Goal: Transaction & Acquisition: Purchase product/service

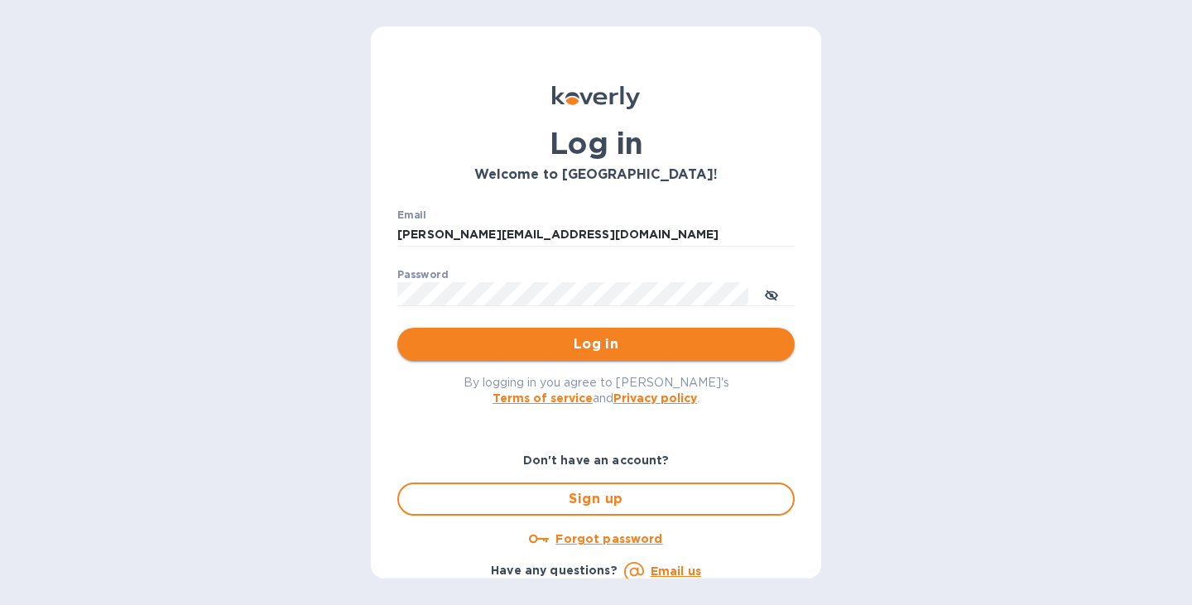
click at [586, 344] on span "Log in" at bounding box center [595, 344] width 371 height 20
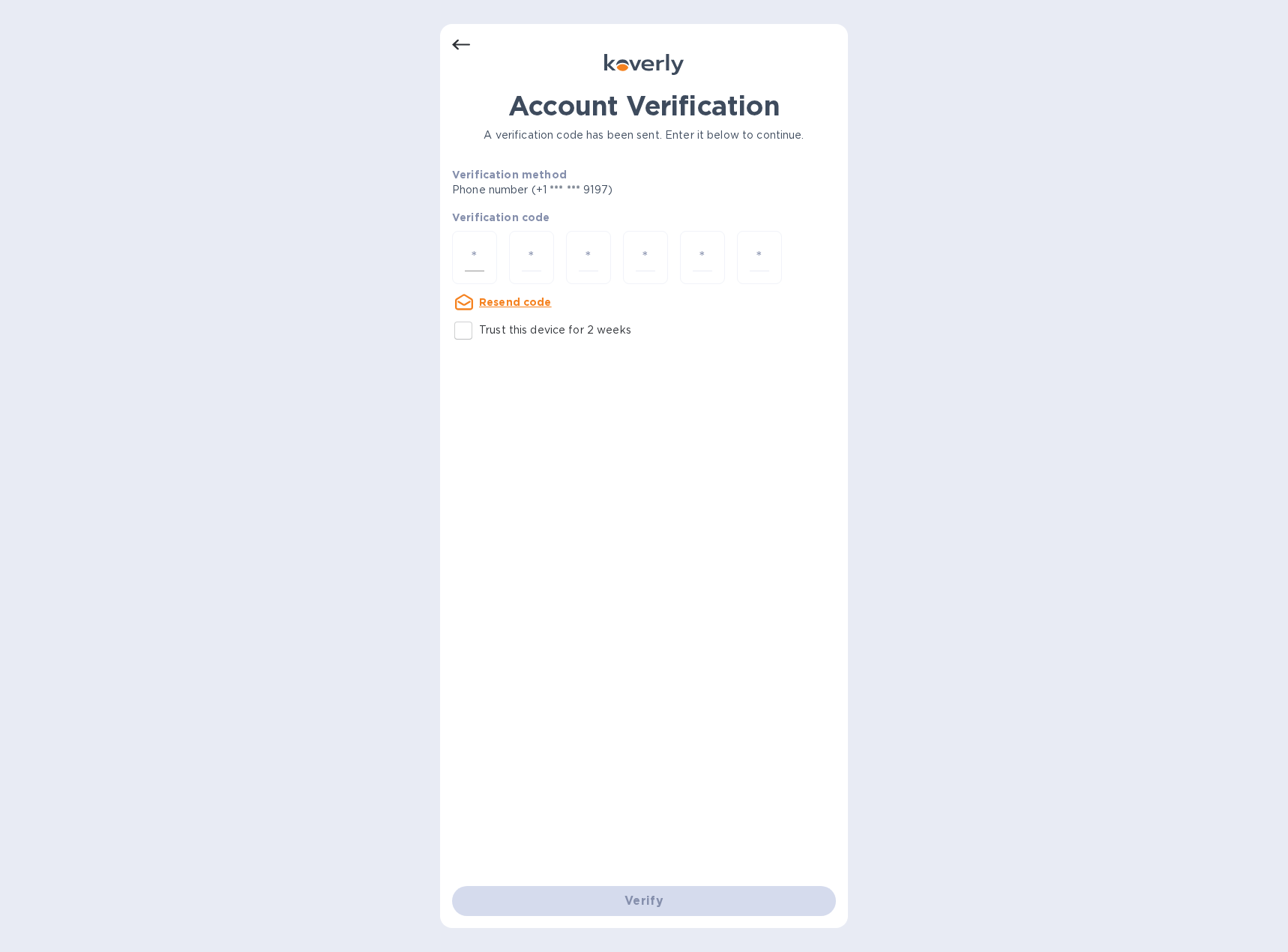
click at [476, 242] on div at bounding box center [475, 257] width 45 height 53
type input "9"
type input "0"
type input "1"
type input "2"
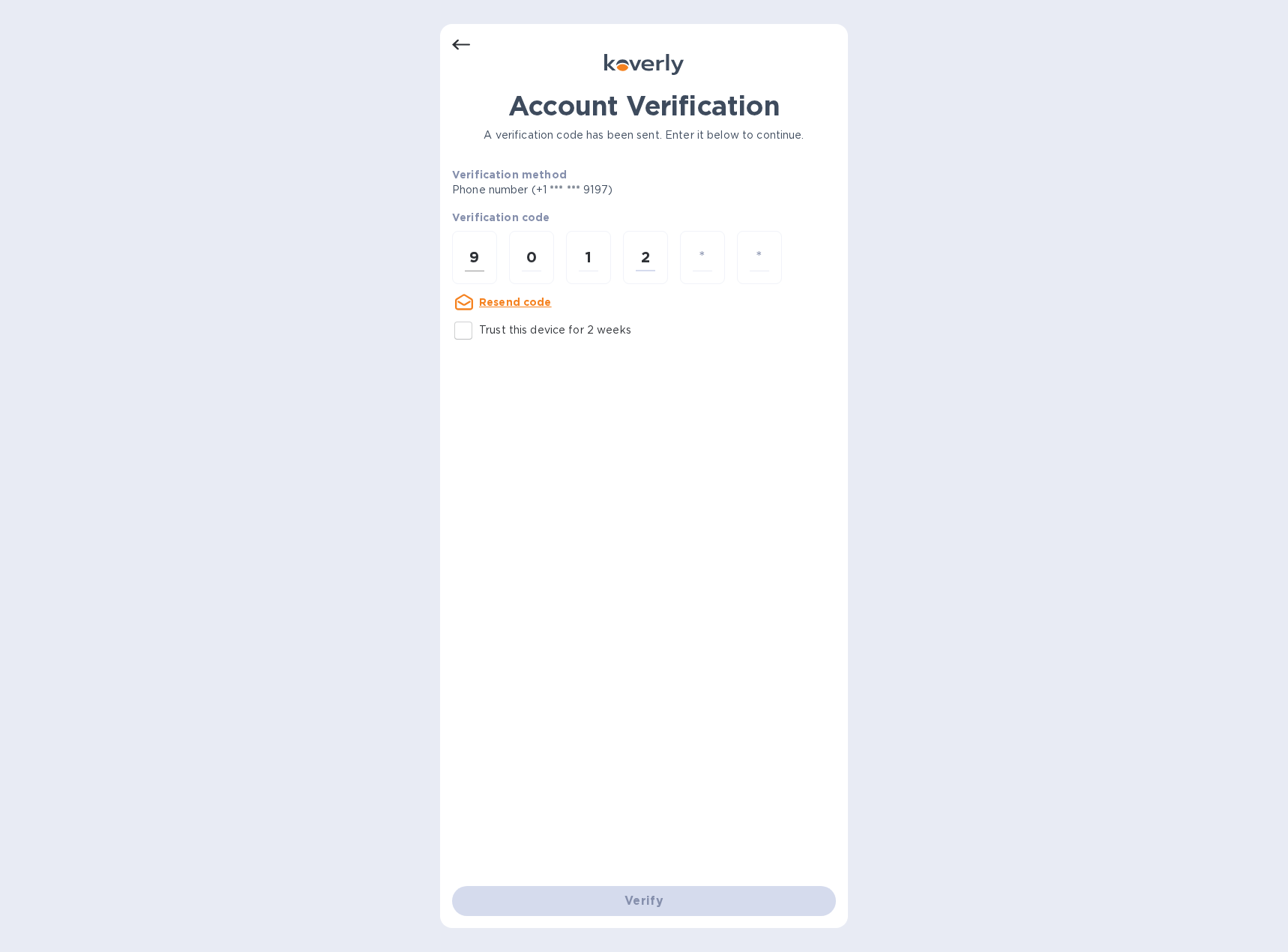
type input "1"
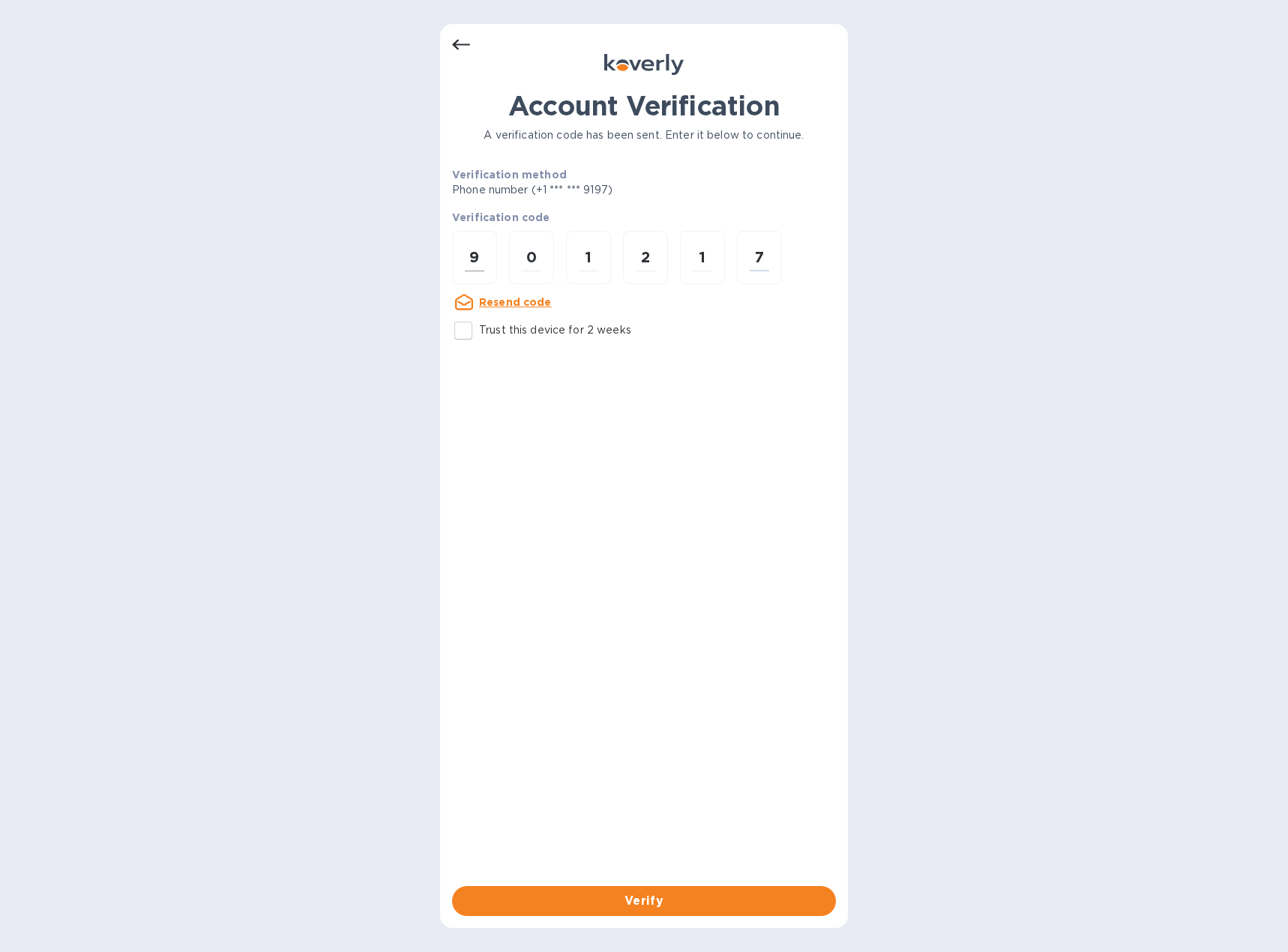
type input "7"
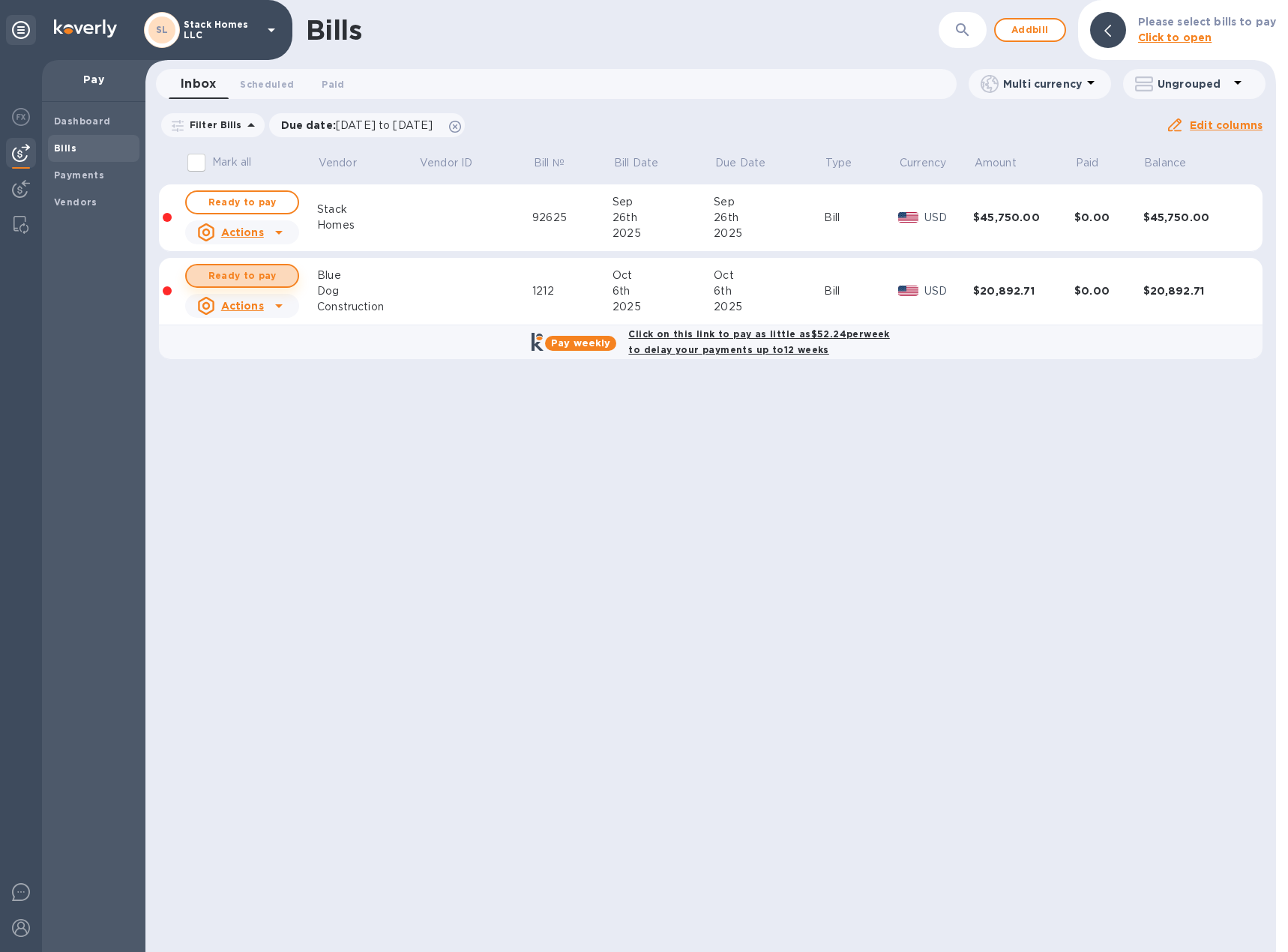
click at [284, 277] on span "Ready to pay" at bounding box center [242, 276] width 87 height 18
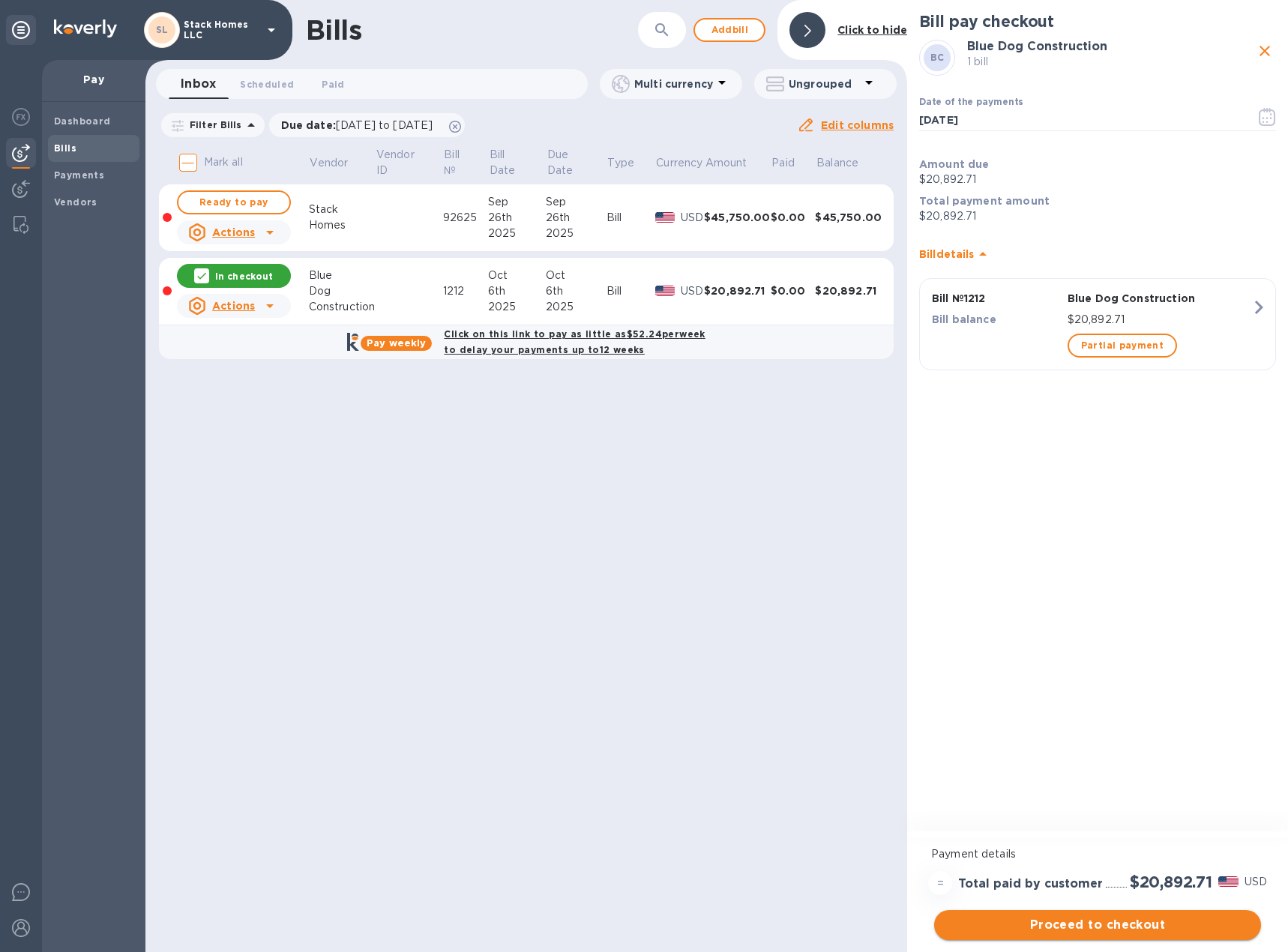
click at [1066, 931] on span "Proceed to checkout" at bounding box center [1097, 925] width 303 height 18
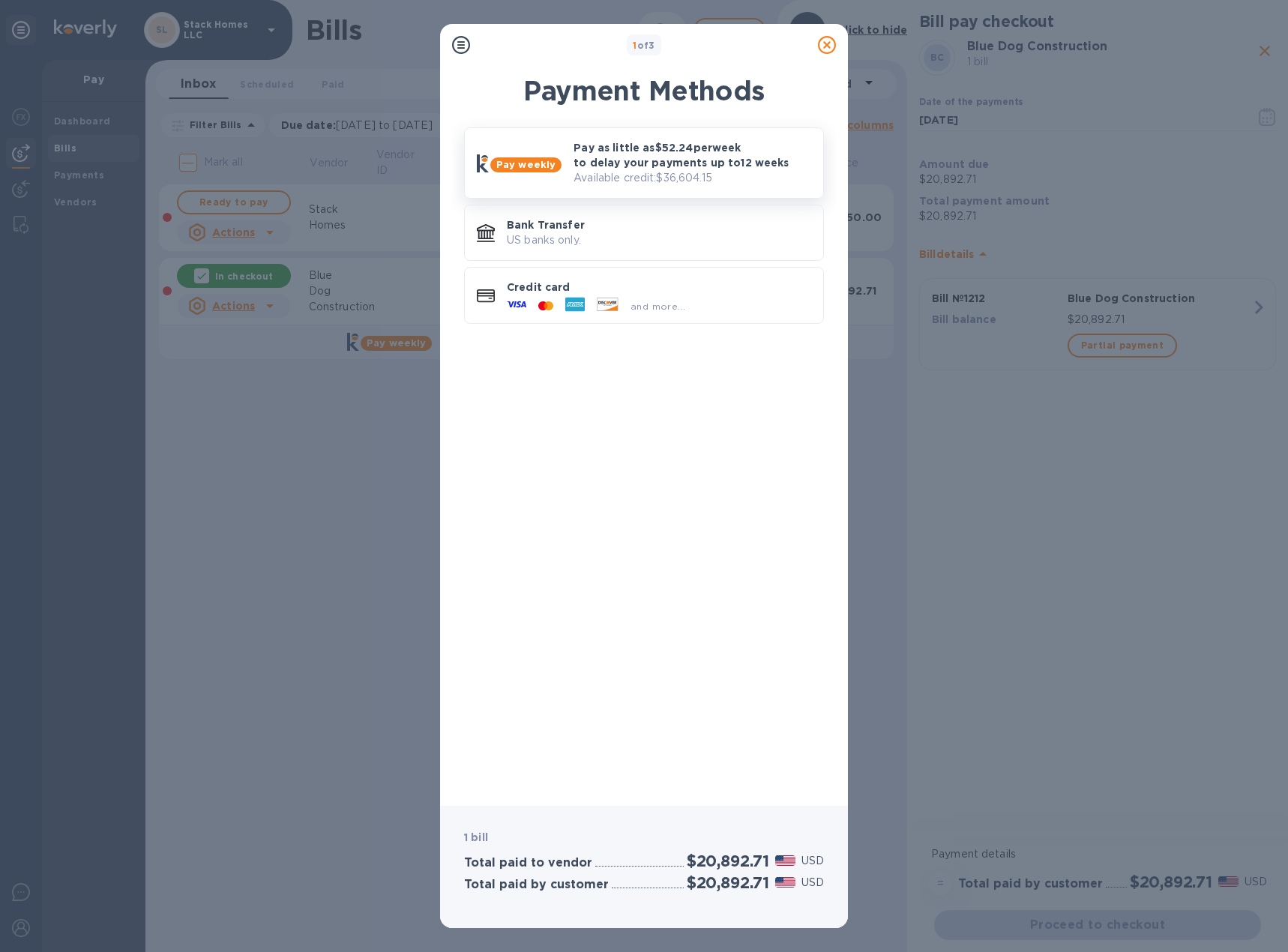
click at [615, 180] on p "Available credit: $36,604.15" at bounding box center [692, 178] width 237 height 15
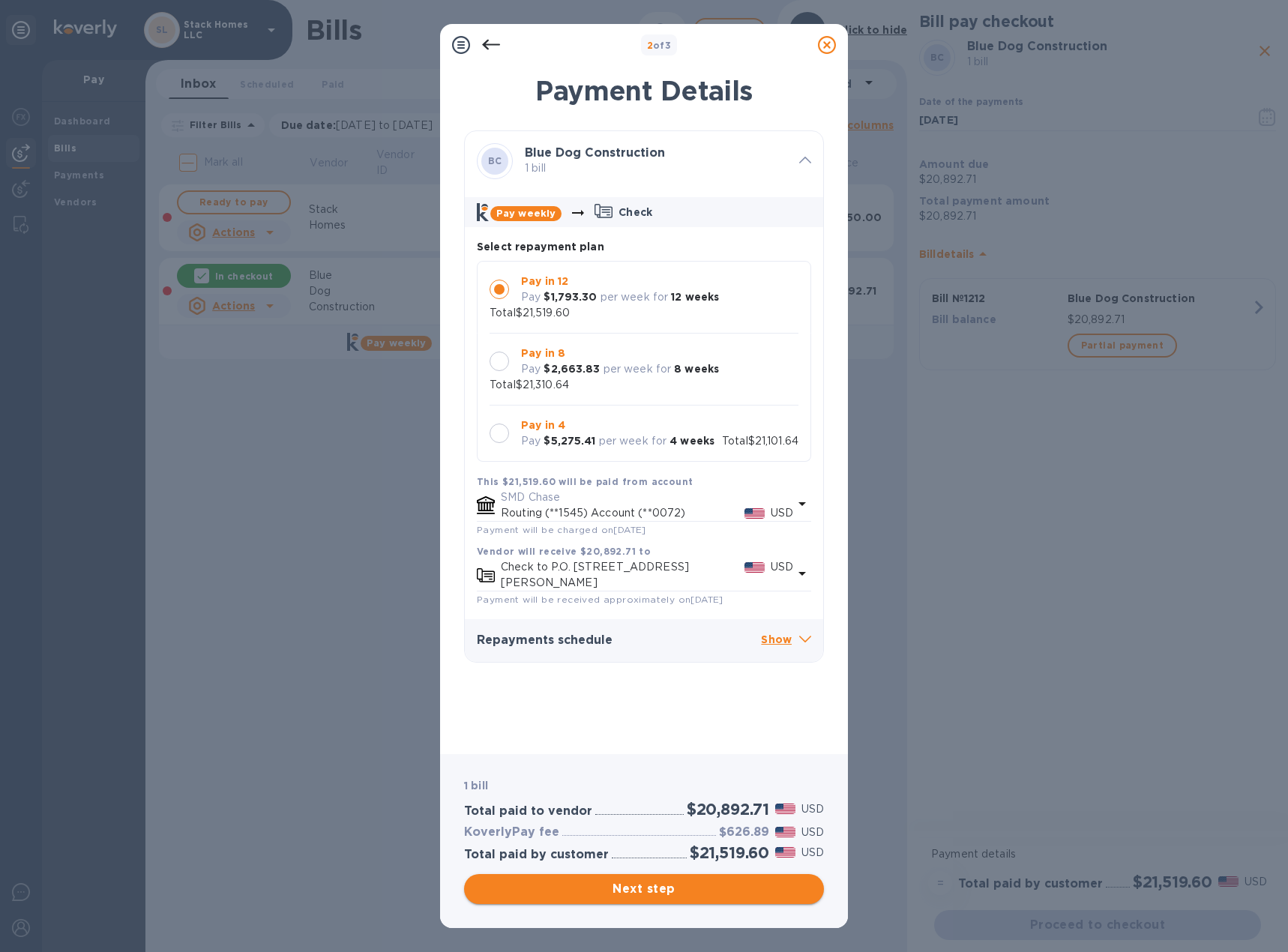
click at [680, 902] on button "Next step" at bounding box center [643, 889] width 360 height 30
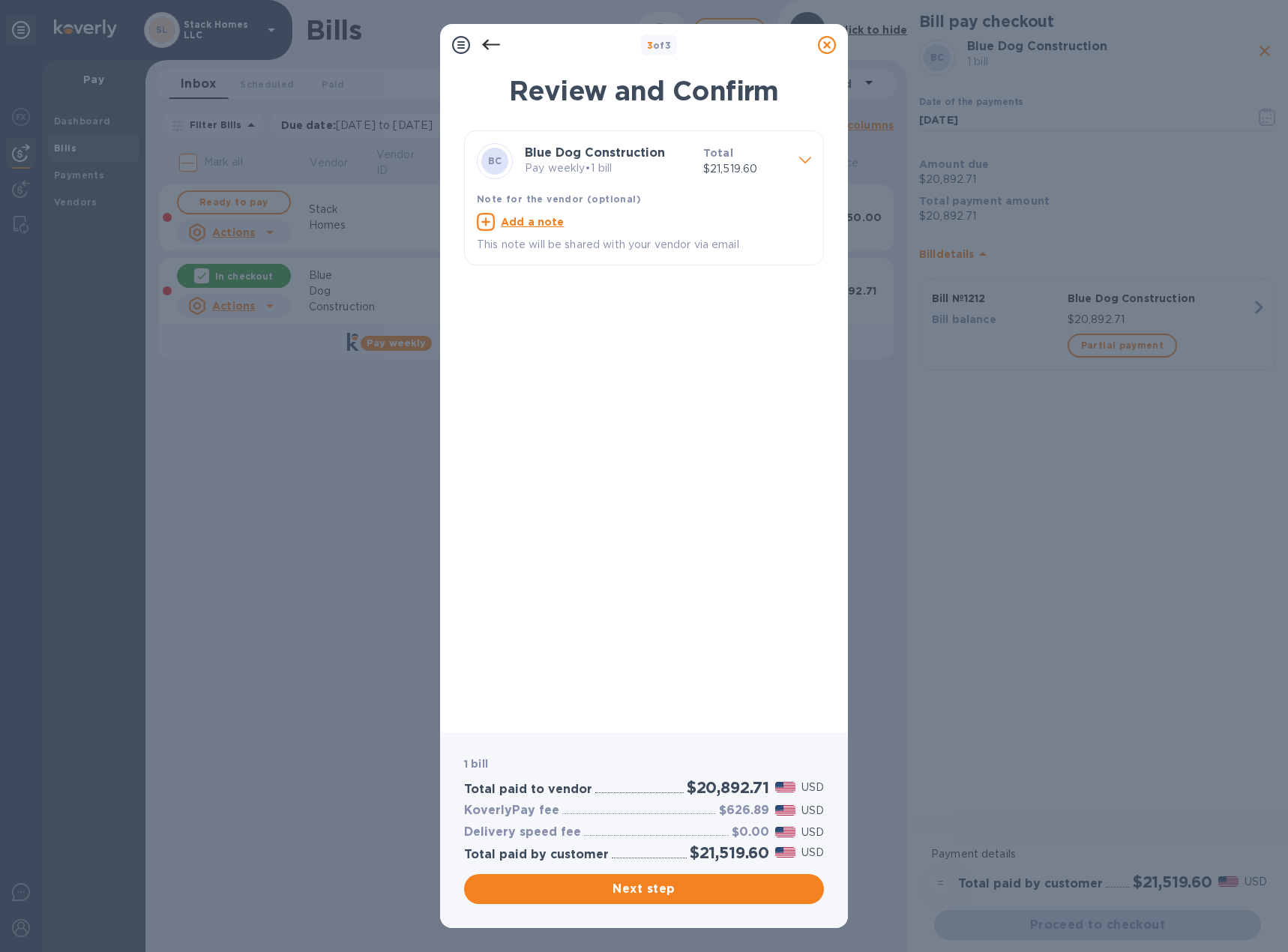
click at [675, 880] on span "Next step" at bounding box center [644, 889] width 336 height 18
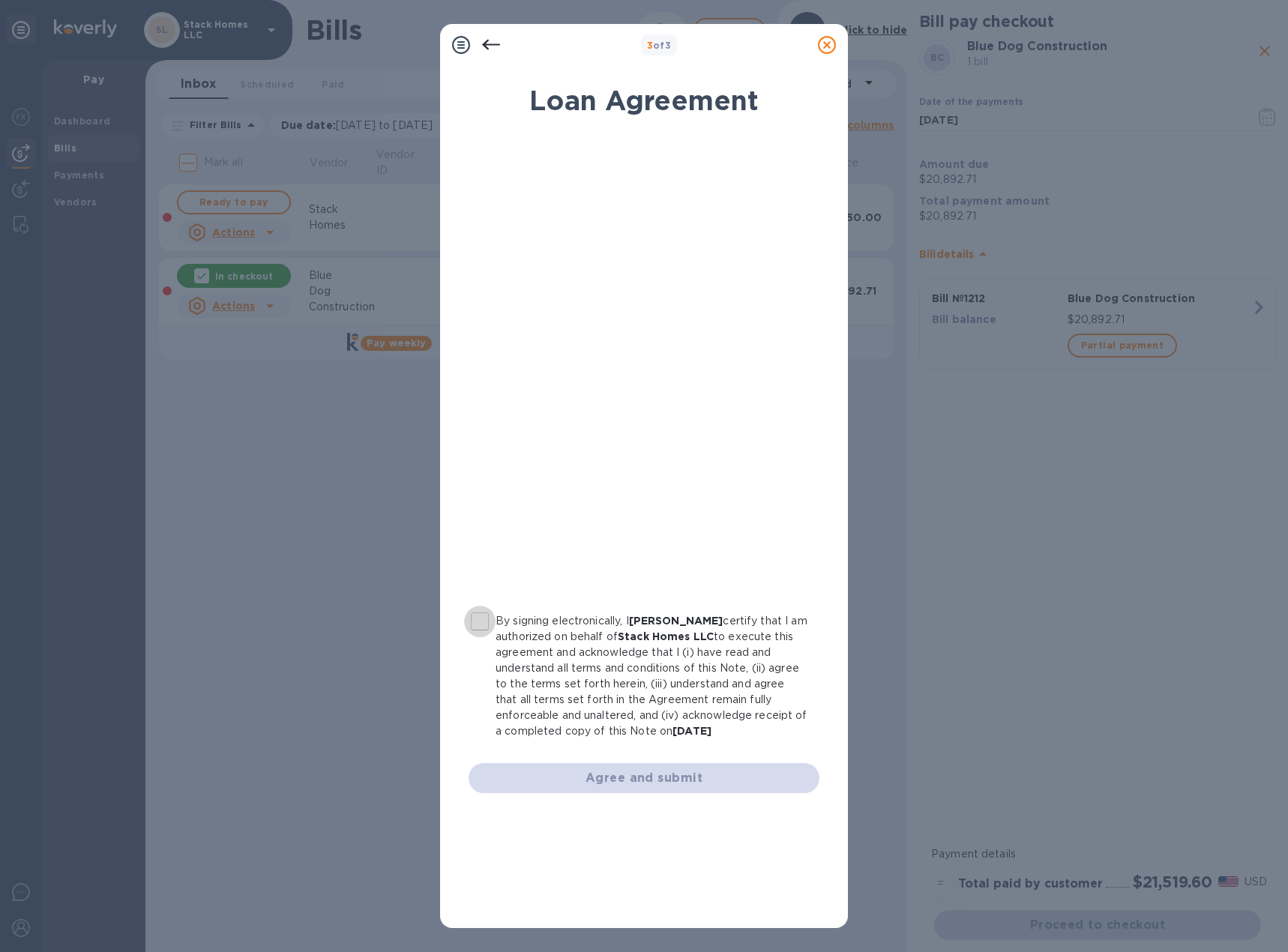
click at [493, 623] on input "By signing electronically, I Tina Catchings certify that I am authorized on beh…" at bounding box center [479, 621] width 32 height 32
checkbox input "true"
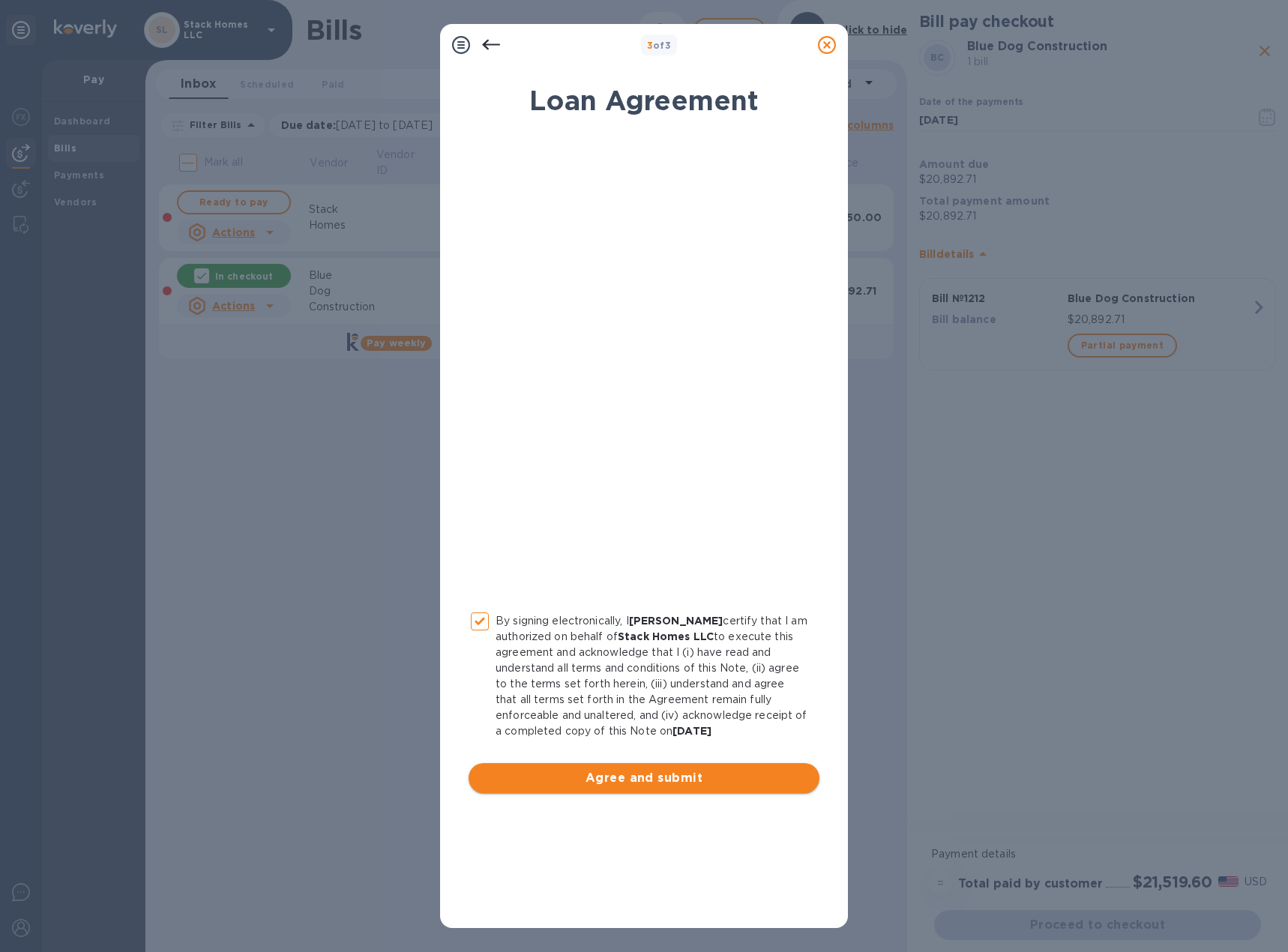
click at [649, 787] on button "Agree and submit" at bounding box center [643, 778] width 351 height 30
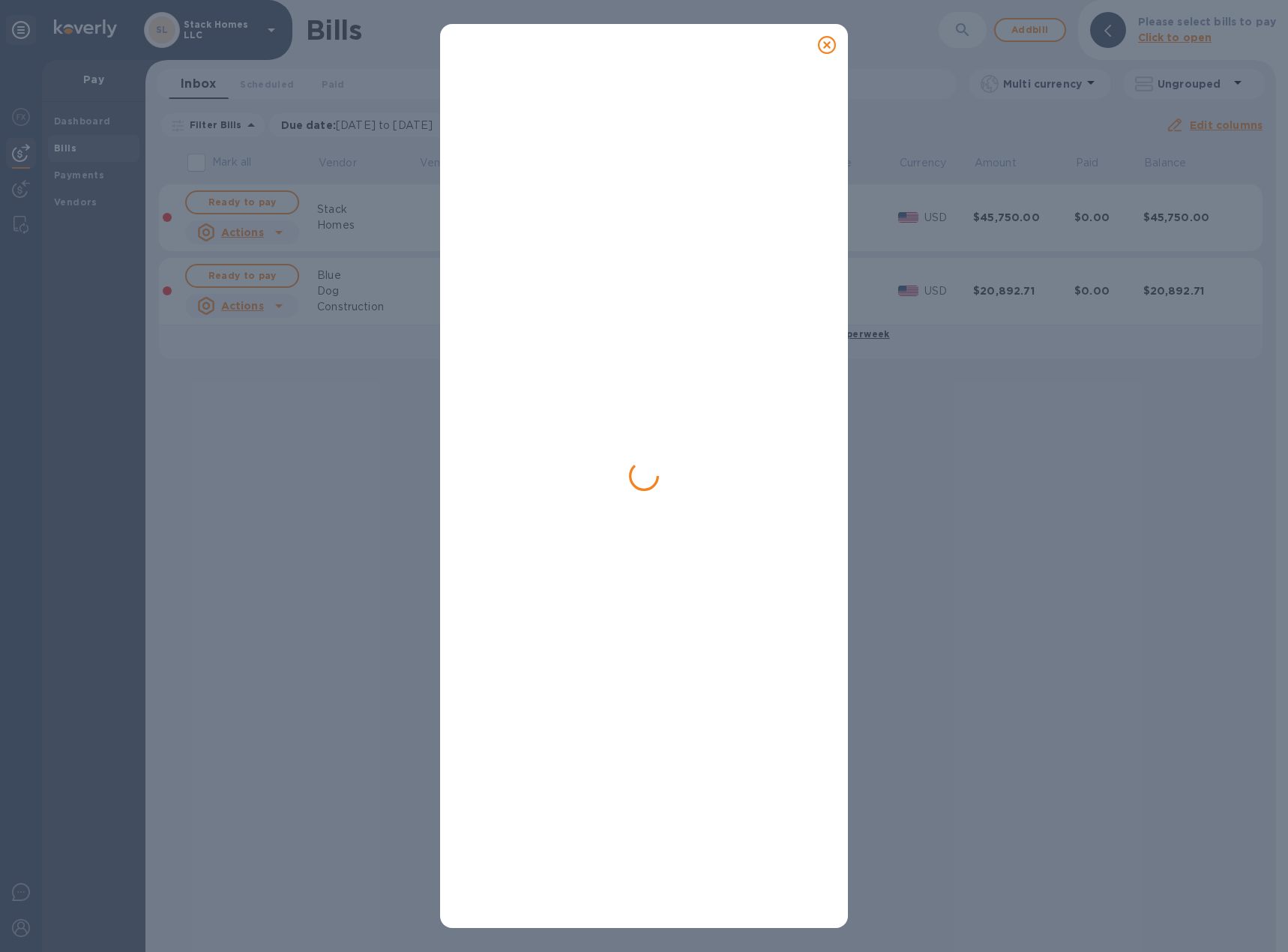
click at [832, 43] on icon at bounding box center [827, 45] width 18 height 18
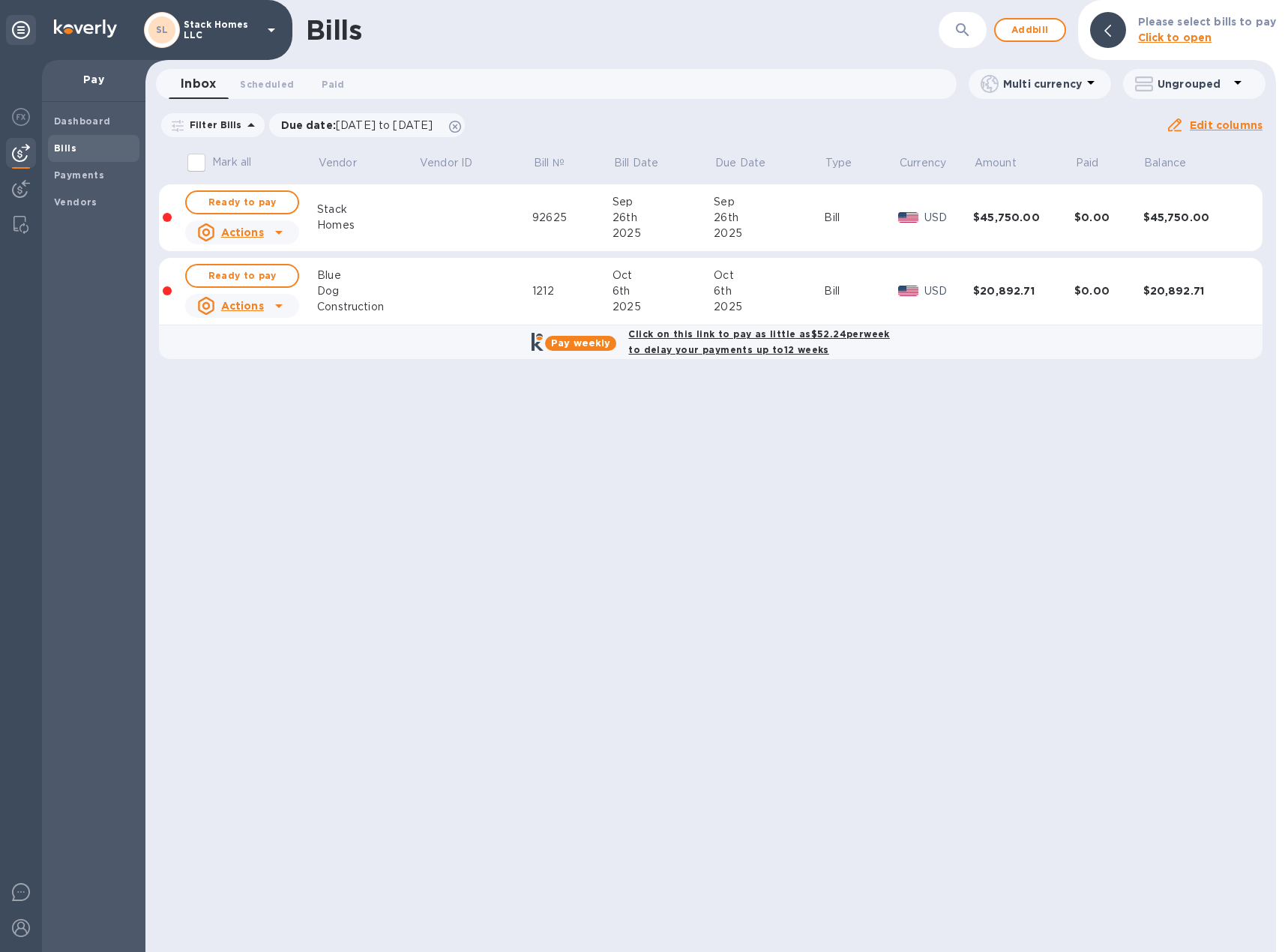
click at [764, 578] on div "Bills ​ Add bill Please select bills to pay Click to open Inbox 0 Scheduled 0 P…" at bounding box center [711, 476] width 1130 height 952
click at [27, 896] on img at bounding box center [21, 892] width 18 height 18
click at [21, 27] on icon at bounding box center [21, 30] width 18 height 18
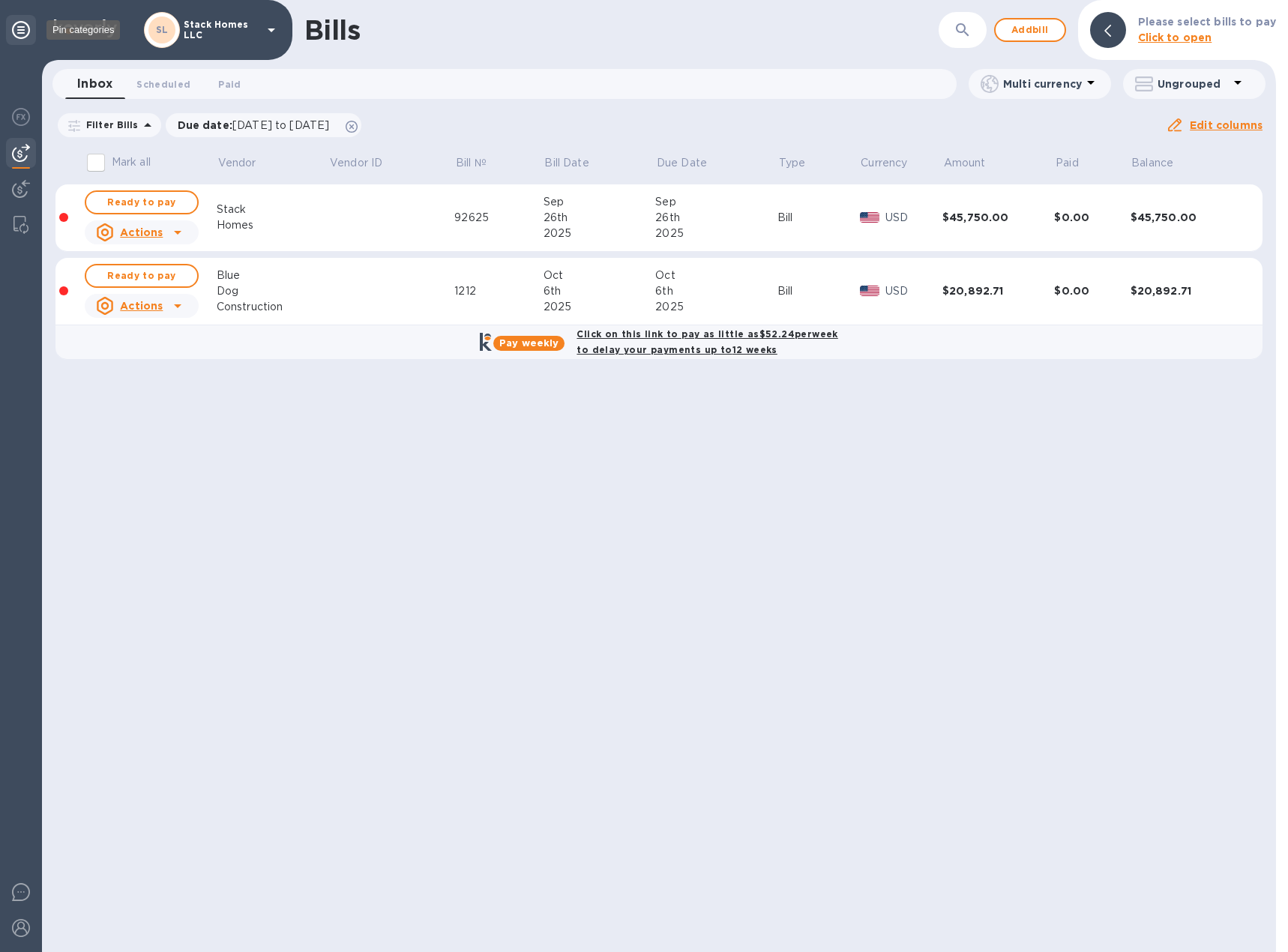
click at [21, 27] on icon at bounding box center [21, 30] width 18 height 18
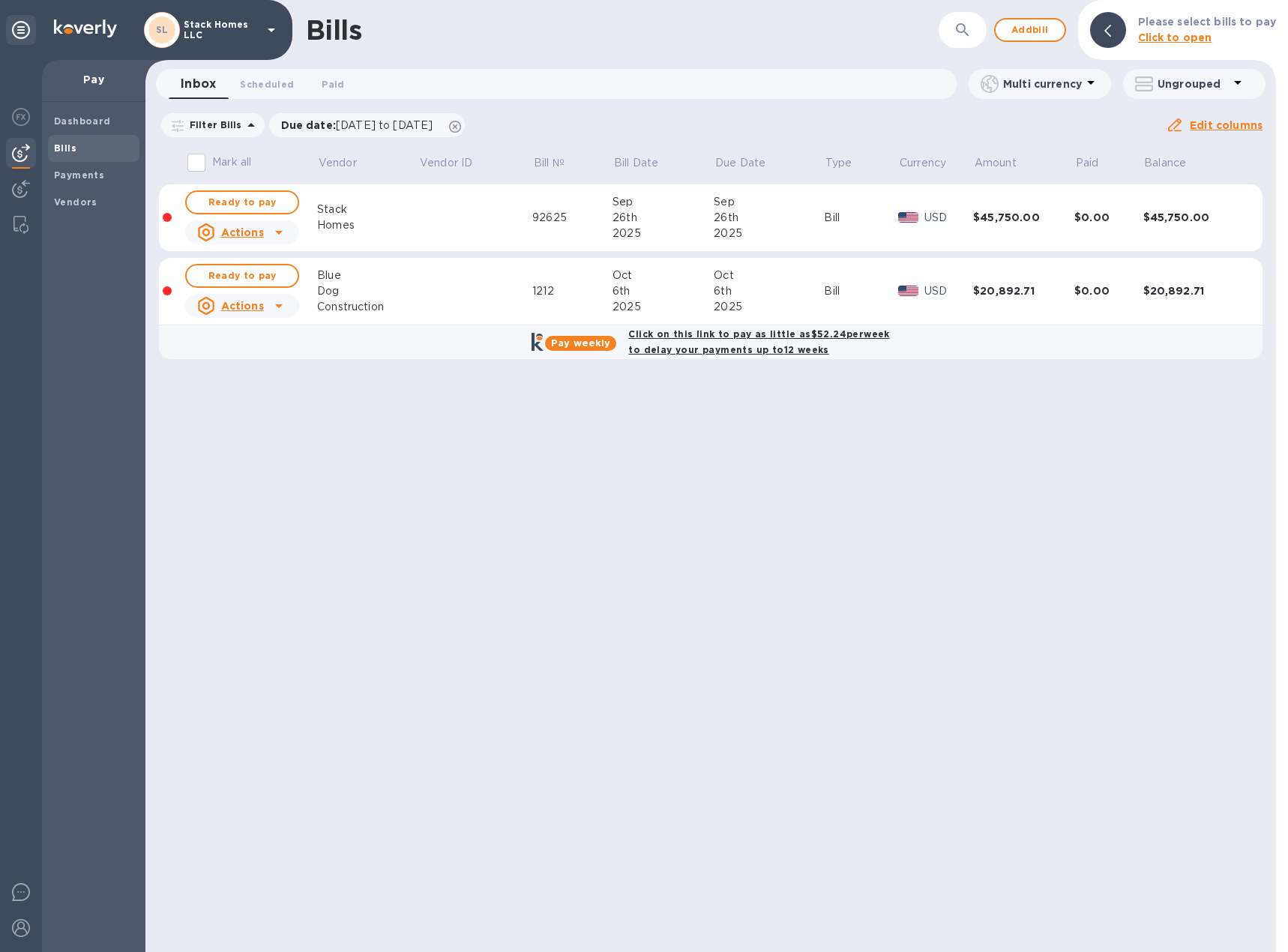
click at [267, 24] on icon at bounding box center [272, 30] width 18 height 18
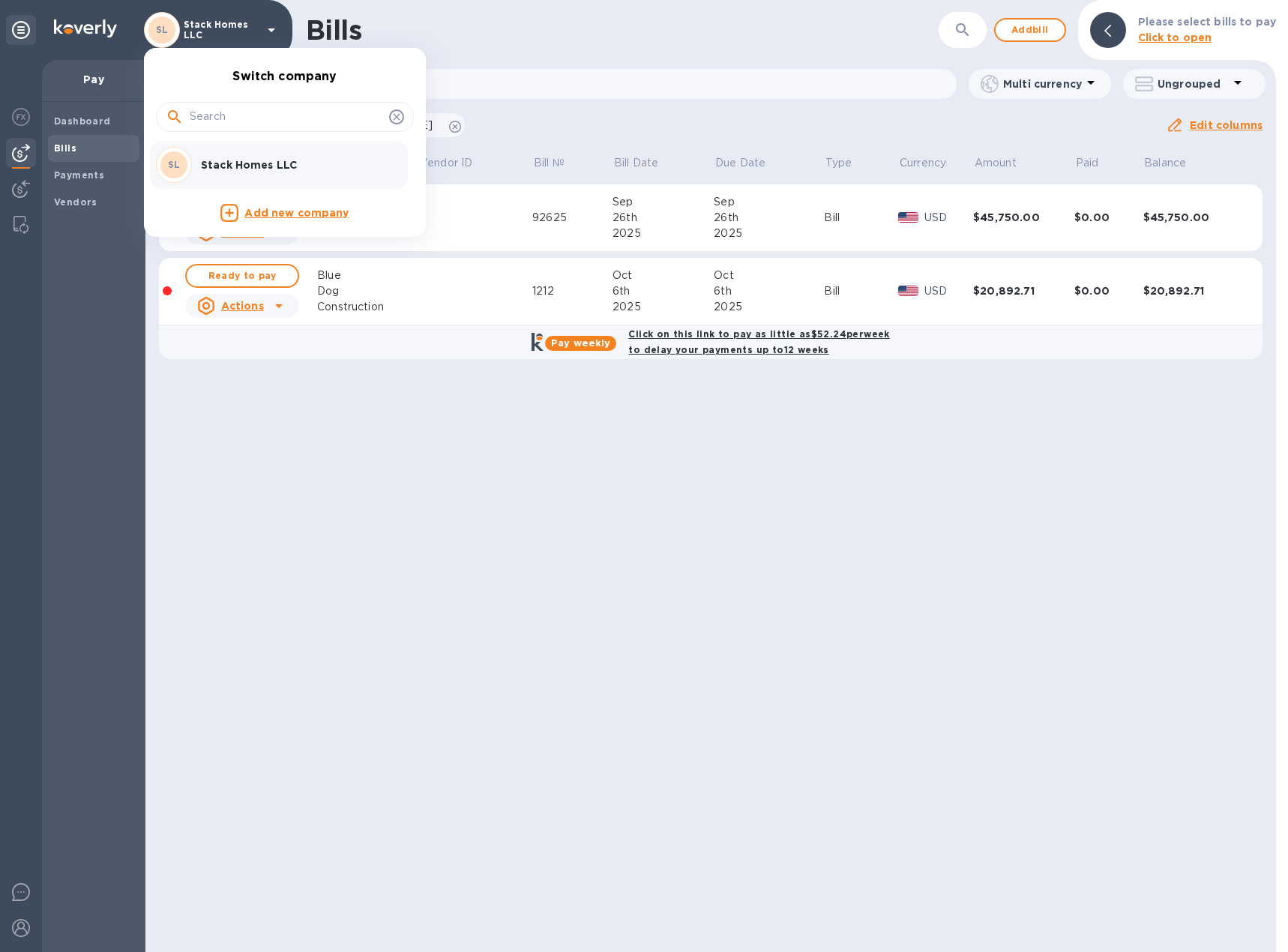
click at [267, 24] on div at bounding box center [644, 476] width 1288 height 952
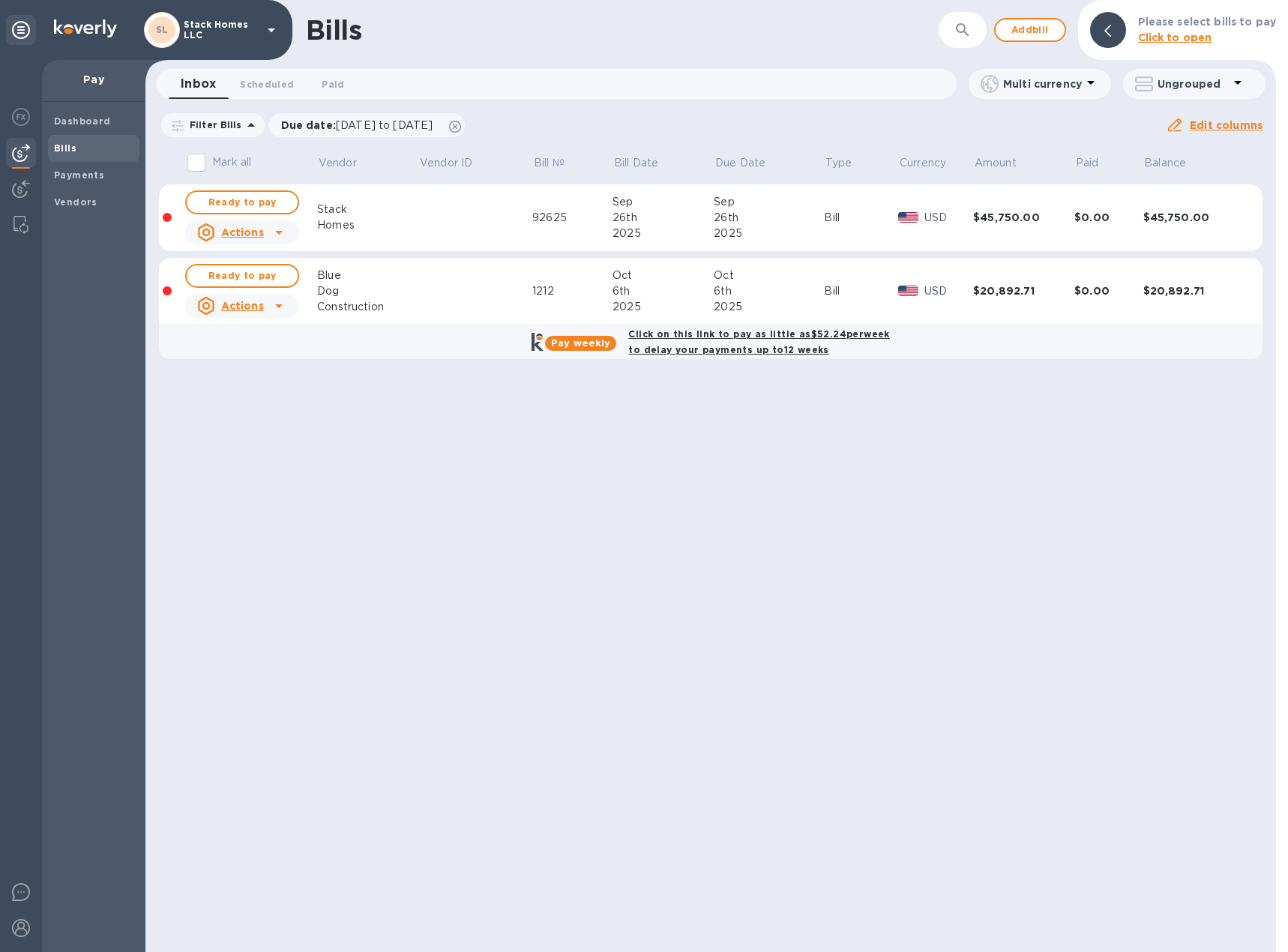
click at [85, 31] on img at bounding box center [86, 29] width 63 height 18
click at [29, 929] on img at bounding box center [21, 928] width 18 height 18
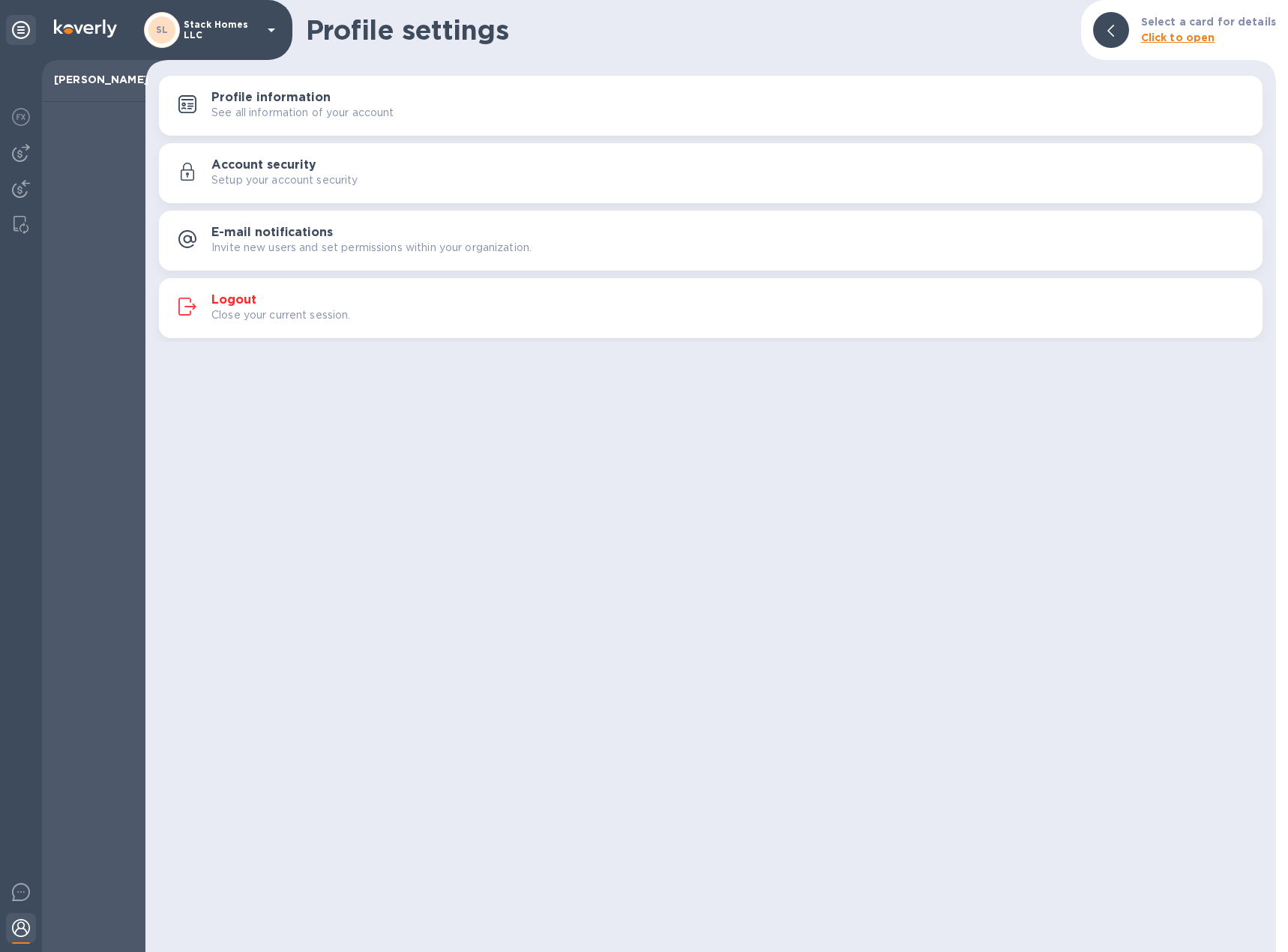
click at [255, 98] on h3 "Profile information" at bounding box center [271, 98] width 120 height 14
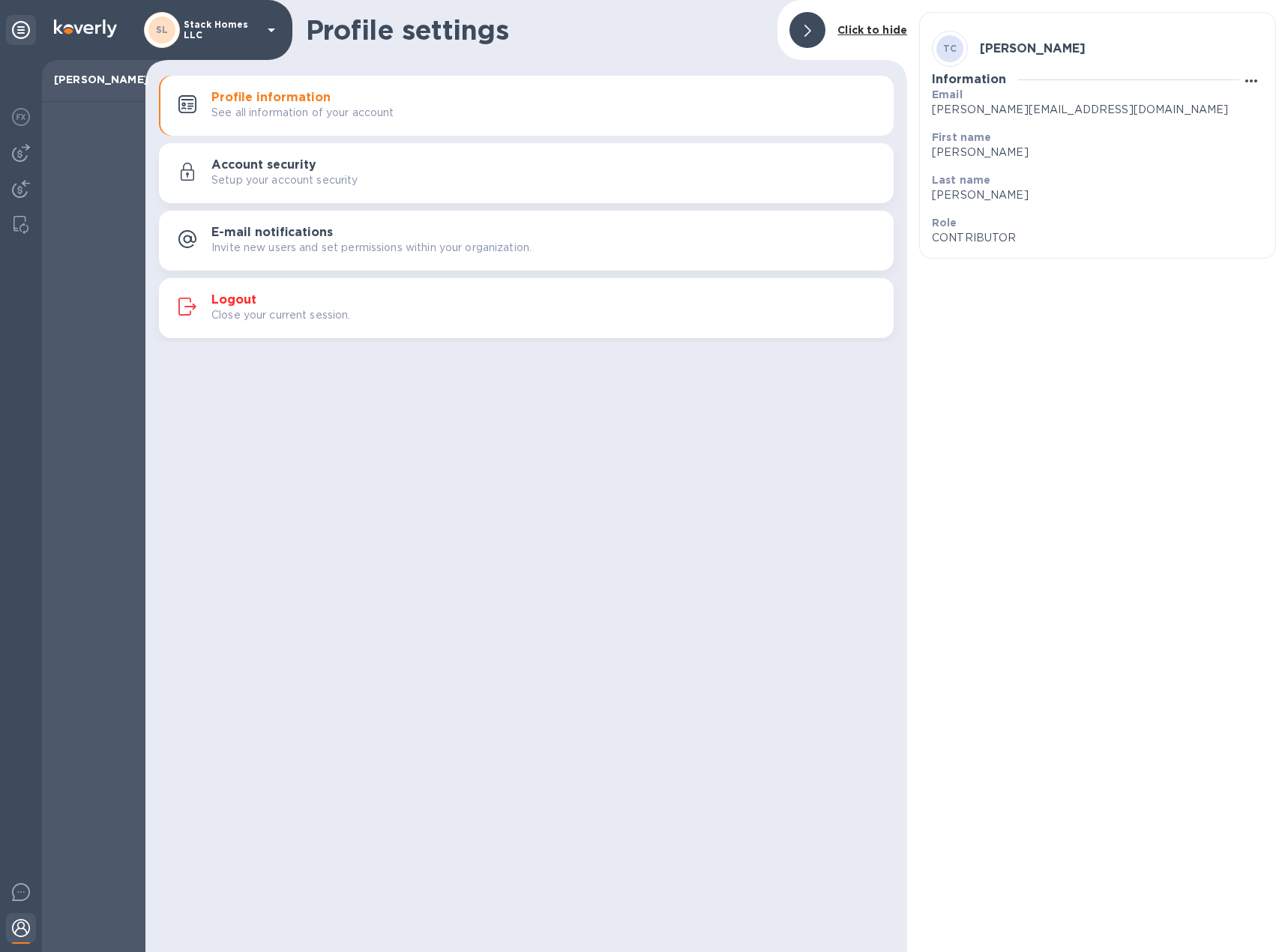
click at [1249, 76] on icon "button" at bounding box center [1251, 81] width 18 height 18
click at [1259, 105] on li "Edit" at bounding box center [1247, 111] width 59 height 48
click at [958, 282] on p "CONTRIBUTOR" at bounding box center [1091, 284] width 320 height 15
click at [1115, 321] on span "Cancel" at bounding box center [1125, 320] width 44 height 18
click at [24, 899] on img at bounding box center [21, 892] width 18 height 18
